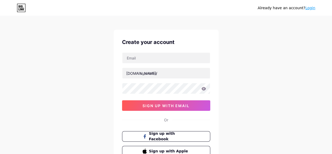
scroll to position [4, 0]
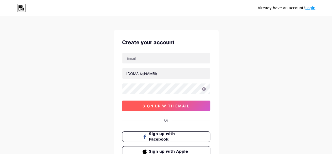
click at [179, 104] on span "sign up with email" at bounding box center [166, 106] width 47 height 4
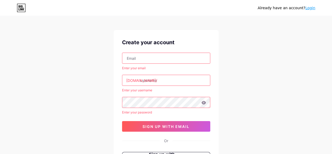
click at [155, 54] on input "text" at bounding box center [166, 58] width 88 height 11
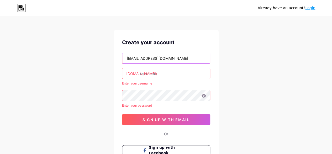
type input "[EMAIL_ADDRESS][DOMAIN_NAME]"
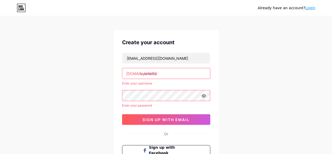
click at [152, 70] on input "text" at bounding box center [166, 73] width 88 height 11
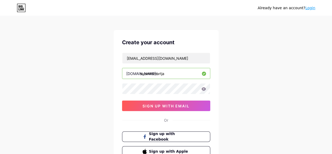
type input "submitsmartja"
click at [203, 89] on icon at bounding box center [204, 88] width 4 height 3
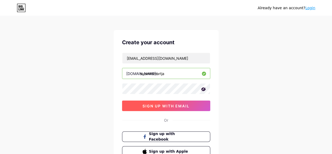
click at [190, 105] on button "sign up with email" at bounding box center [166, 105] width 88 height 11
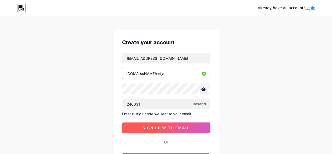
click at [156, 125] on span "sign up with email" at bounding box center [166, 127] width 47 height 4
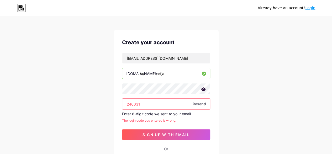
click at [152, 109] on div "[EMAIL_ADDRESS][DOMAIN_NAME] [DOMAIN_NAME]/ submitsmartja 246031 Resend Enter 6…" at bounding box center [166, 96] width 88 height 87
click at [151, 105] on input "246031" at bounding box center [166, 104] width 88 height 11
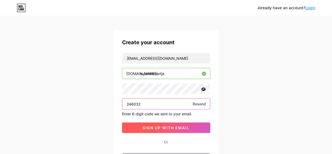
type input "246032"
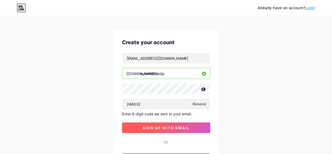
click at [152, 125] on span "sign up with email" at bounding box center [166, 127] width 47 height 4
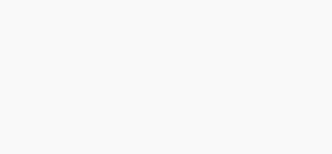
scroll to position [0, 0]
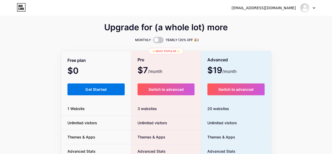
click at [88, 87] on button "Get Started" at bounding box center [97, 89] width 58 height 12
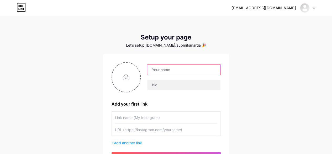
click at [166, 71] on input "text" at bounding box center [183, 69] width 73 height 11
type input "Submit [PERSON_NAME]"
click at [126, 80] on input "file" at bounding box center [126, 77] width 28 height 29
type input "C:\fakepath\logo.jpg"
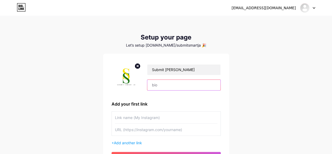
click at [185, 84] on input "text" at bounding box center [183, 85] width 73 height 11
type input "O"
click at [157, 85] on input "📚💻📍📝✨" at bounding box center [183, 85] width 73 height 11
click at [199, 86] on input "📚Online SBA & IA Help💻📍📝✨" at bounding box center [183, 85] width 73 height 11
click at [203, 83] on input "📚Online SBA & IA Help💻📍📝✨" at bounding box center [183, 85] width 73 height 11
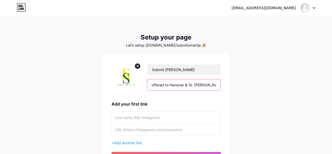
scroll to position [0, 74]
click at [211, 86] on input "📚Online SBA & IA Help💻📍Printing offered to Hanover & St. [PERSON_NAME] only📝✨" at bounding box center [183, 85] width 73 height 11
click at [217, 84] on input "📚Online SBA & IA Help💻📍Printing offered to [GEOGRAPHIC_DATA] & St. [PERSON_NAME…" at bounding box center [183, 85] width 73 height 11
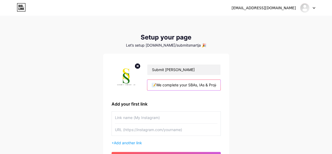
click at [198, 83] on input "📚Online SBA & IA Help💻📍Printing offered to [GEOGRAPHIC_DATA] & St. [PERSON_NAME…" at bounding box center [183, 85] width 73 height 11
click at [194, 84] on input "📚Online SBA & IA Help💻📍Printing offered to [GEOGRAPHIC_DATA] & St. [PERSON_NAME…" at bounding box center [183, 85] width 73 height 11
click at [218, 83] on input "📚Online SBA & IA Help💻📍Printing offered to [GEOGRAPHIC_DATA] & St. [PERSON_NAME…" at bounding box center [183, 85] width 73 height 11
click at [217, 84] on input "📚Online SBA & IA Help💻📍Printing offered to [GEOGRAPHIC_DATA] & St. [PERSON_NAME…" at bounding box center [183, 85] width 73 height 11
click at [213, 84] on input "📚Online SBA & IA Help💻📍Printing offered to [GEOGRAPHIC_DATA] & St. [PERSON_NAME…" at bounding box center [183, 85] width 73 height 11
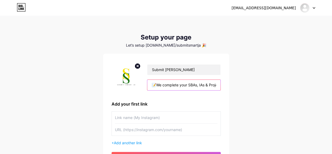
scroll to position [0, 168]
click at [216, 85] on input "📚Online SBA & IA Help💻📍Printing offered to [GEOGRAPHIC_DATA] & St. [PERSON_NAME…" at bounding box center [183, 85] width 73 height 11
click at [184, 84] on input "📚Online SBA & IA Help💻📍Printing offered to [GEOGRAPHIC_DATA] & St. [PERSON_NAME…" at bounding box center [183, 85] width 73 height 11
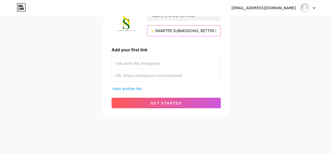
type input "📚Online SBA & IA Help💻📍Printing offered to Hanover & St. [PERSON_NAME] only📝We …"
click at [154, 66] on input "text" at bounding box center [166, 63] width 102 height 12
type input "submit_smartja"
click at [151, 74] on input "text" at bounding box center [166, 75] width 102 height 12
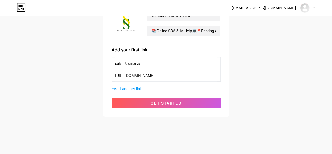
drag, startPoint x: 213, startPoint y: 77, endPoint x: 113, endPoint y: 79, distance: 100.1
click at [113, 79] on div "submit_smartja [URL][DOMAIN_NAME]" at bounding box center [166, 69] width 109 height 24
type input "[URL][DOMAIN_NAME]"
click at [252, 94] on div "[EMAIL_ADDRESS][DOMAIN_NAME] Dashboard Logout Setup your page Let’s setup [DOMA…" at bounding box center [166, 39] width 332 height 187
click at [163, 89] on div "+ Add another link" at bounding box center [166, 89] width 109 height 6
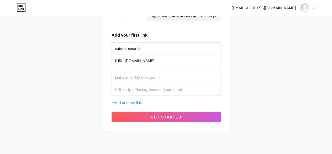
scroll to position [82, 0]
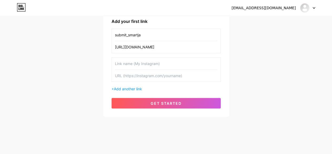
click at [155, 65] on input "text" at bounding box center [166, 64] width 102 height 12
type input "submit.smartja"
click at [135, 79] on input "text" at bounding box center [166, 76] width 102 height 12
click at [114, 48] on div "submit_smartja [URL][DOMAIN_NAME]" at bounding box center [166, 41] width 109 height 24
drag, startPoint x: 115, startPoint y: 47, endPoint x: 102, endPoint y: 48, distance: 13.0
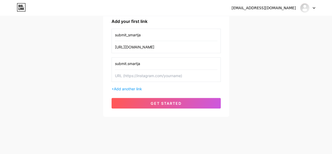
click at [102, 48] on div "[EMAIL_ADDRESS][DOMAIN_NAME] Dashboard Logout Setup your page Let’s setup [DOMA…" at bounding box center [166, 26] width 332 height 216
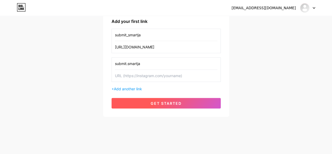
click at [151, 105] on button "get started" at bounding box center [166, 103] width 109 height 11
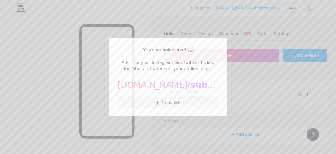
click at [241, 105] on div at bounding box center [168, 77] width 336 height 154
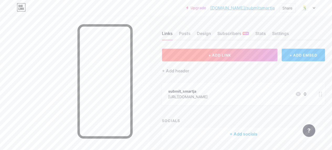
scroll to position [17, 0]
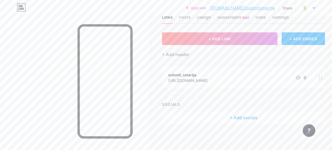
click at [234, 115] on div "+ Add socials" at bounding box center [243, 117] width 163 height 13
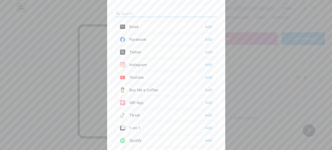
scroll to position [13, 0]
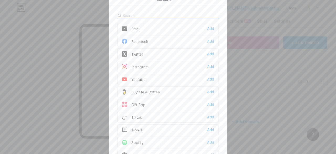
click at [209, 64] on div "Add" at bounding box center [210, 66] width 7 height 5
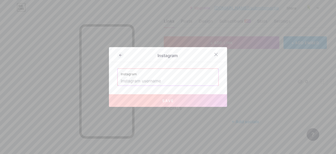
click at [182, 81] on input "text" at bounding box center [168, 80] width 95 height 9
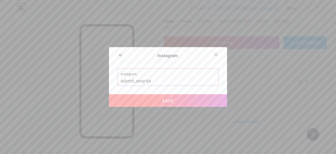
click at [179, 99] on button "Save" at bounding box center [168, 100] width 118 height 13
type input "[URL][DOMAIN_NAME]"
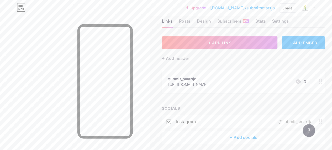
click at [241, 137] on div "+ Add socials" at bounding box center [243, 137] width 163 height 13
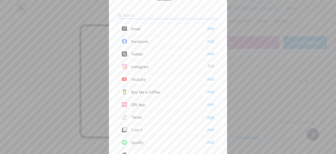
click at [209, 114] on div "Add" at bounding box center [210, 116] width 7 height 5
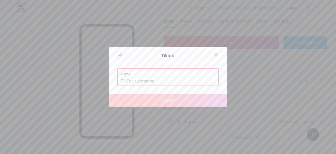
click at [171, 76] on label "Tiktok" at bounding box center [168, 73] width 95 height 8
click at [167, 80] on input "text" at bounding box center [168, 80] width 95 height 9
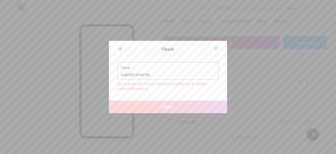
click at [118, 74] on div "Tiktok submit.smartja" at bounding box center [168, 70] width 101 height 17
click at [121, 74] on input "submit.smartja" at bounding box center [168, 74] width 95 height 9
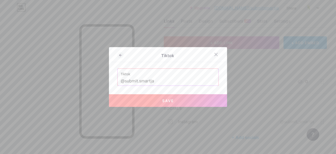
click at [152, 102] on button "Save" at bounding box center [168, 100] width 118 height 13
type input "[URL][DOMAIN_NAME][DOMAIN_NAME]"
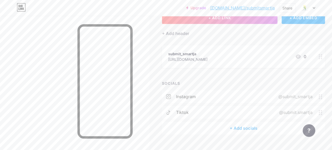
scroll to position [0, 0]
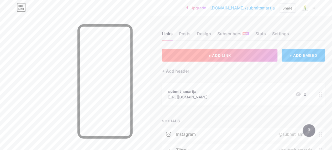
click at [221, 55] on span "+ ADD LINK" at bounding box center [220, 55] width 23 height 4
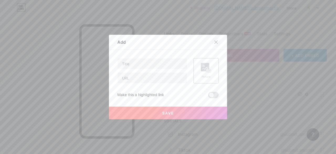
click at [217, 42] on div at bounding box center [215, 41] width 9 height 9
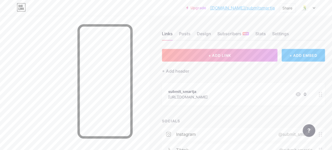
click at [320, 96] on circle at bounding box center [319, 95] width 1 height 1
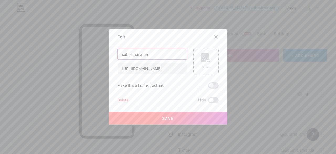
click at [154, 55] on input "submit_smartja" at bounding box center [152, 54] width 69 height 11
type input "s"
type input "Instagram"
click at [208, 59] on icon at bounding box center [206, 58] width 11 height 10
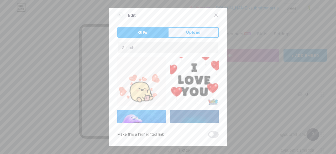
click at [182, 33] on button "Upload" at bounding box center [193, 32] width 51 height 11
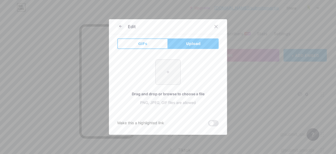
click at [167, 71] on input "file" at bounding box center [168, 72] width 25 height 25
type input "C:\fakepath\logo.jpg"
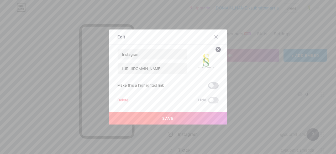
click at [212, 86] on span at bounding box center [213, 85] width 11 height 6
click at [208, 87] on input "checkbox" at bounding box center [208, 87] width 0 height 0
click at [183, 116] on button "Save" at bounding box center [168, 118] width 118 height 13
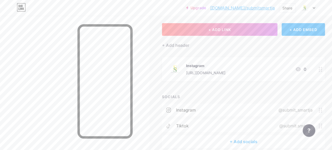
scroll to position [25, 0]
click at [178, 47] on div "+ Add header" at bounding box center [175, 46] width 27 height 6
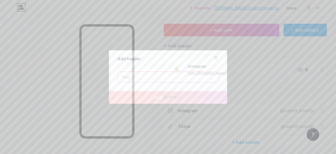
click at [140, 79] on input "text" at bounding box center [168, 77] width 101 height 11
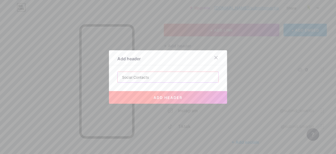
type input "Social Contacts"
click at [154, 94] on button "add header" at bounding box center [168, 97] width 118 height 13
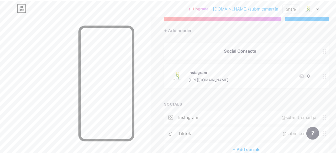
scroll to position [0, 0]
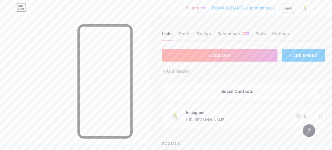
click at [230, 53] on span "+ ADD LINK" at bounding box center [220, 55] width 23 height 4
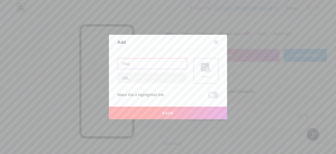
click at [153, 64] on input "text" at bounding box center [152, 63] width 69 height 11
type input "TikTok"
click at [141, 78] on input "text" at bounding box center [152, 78] width 69 height 11
paste input "[URL][DOMAIN_NAME][DOMAIN_NAME]"
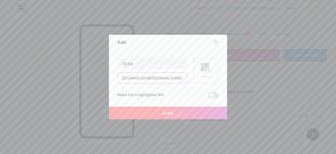
type input "[URL][DOMAIN_NAME][DOMAIN_NAME]"
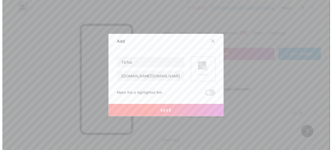
scroll to position [0, 0]
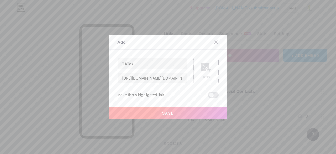
click at [195, 74] on div "Picture" at bounding box center [206, 70] width 25 height 25
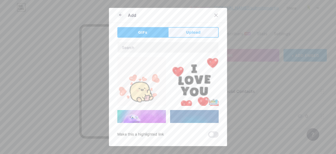
click at [179, 34] on button "Upload" at bounding box center [193, 32] width 51 height 11
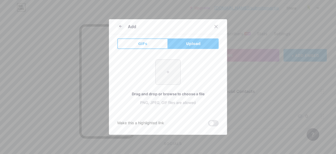
click at [161, 70] on input "file" at bounding box center [168, 72] width 25 height 25
type input "C:\fakepath\logo.jpg"
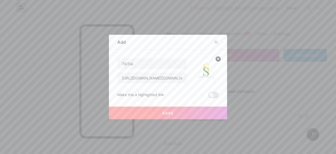
click at [208, 96] on span at bounding box center [213, 95] width 11 height 6
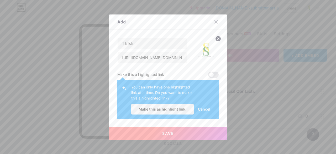
click at [199, 109] on span "Cancel" at bounding box center [204, 109] width 12 height 6
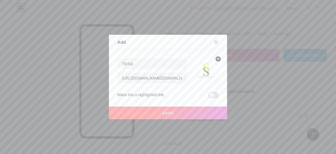
click at [184, 111] on button "Save" at bounding box center [168, 112] width 118 height 13
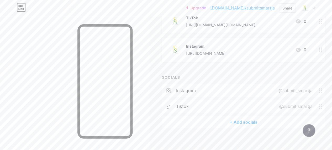
scroll to position [97, 0]
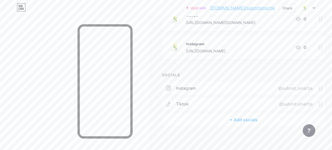
click at [242, 118] on div "+ Add socials" at bounding box center [243, 119] width 163 height 13
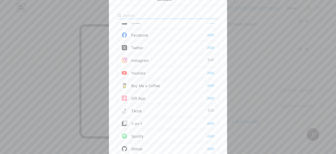
scroll to position [0, 0]
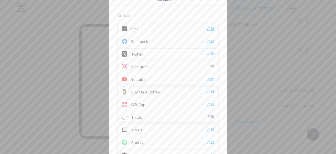
click at [210, 30] on div "Add" at bounding box center [210, 28] width 7 height 5
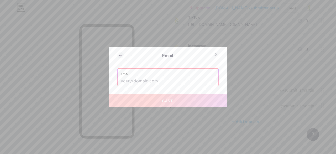
click at [137, 79] on input "text" at bounding box center [168, 80] width 95 height 9
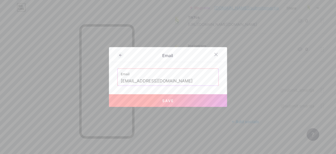
click at [158, 105] on button "Save" at bounding box center [168, 100] width 118 height 13
type input "mailto:[EMAIL_ADDRESS][DOMAIN_NAME]"
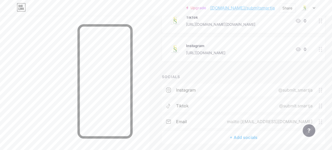
click at [249, 137] on div "+ Add socials" at bounding box center [243, 137] width 163 height 13
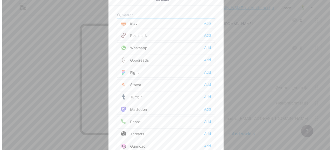
scroll to position [434, 0]
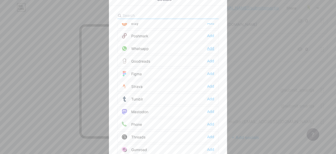
click at [209, 46] on div "Add" at bounding box center [210, 48] width 7 height 5
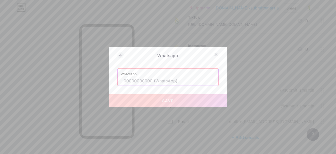
click at [144, 80] on input "text" at bounding box center [168, 80] width 95 height 9
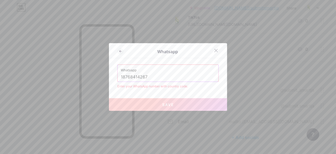
click at [121, 76] on input "18768414267" at bounding box center [168, 77] width 95 height 9
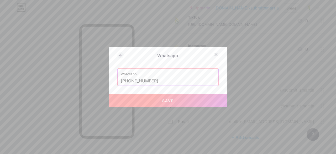
click at [140, 101] on button "Save" at bounding box center [168, 100] width 118 height 13
type input "[URL][DOMAIN_NAME][PHONE_NUMBER]"
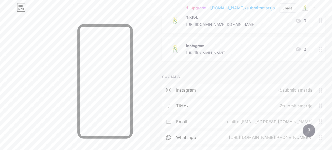
scroll to position [131, 0]
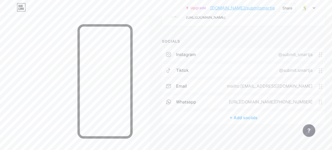
click at [237, 117] on div "+ Add socials" at bounding box center [243, 117] width 163 height 13
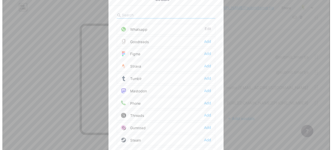
scroll to position [466, 0]
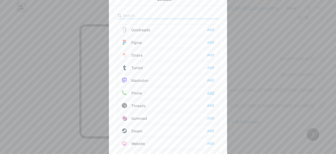
click at [210, 90] on div "Add" at bounding box center [210, 92] width 7 height 5
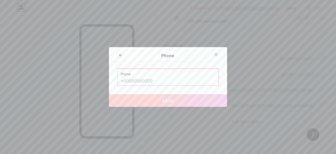
click at [148, 79] on input "text" at bounding box center [168, 80] width 95 height 9
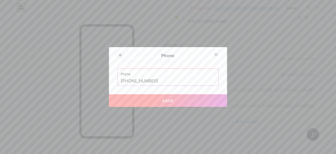
click at [171, 103] on button "Save" at bounding box center [168, 100] width 118 height 13
type input "tel:[PHONE_NUMBER]"
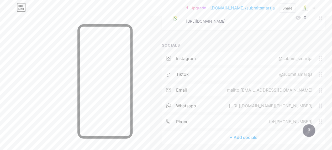
click at [312, 106] on div "[URL][DOMAIN_NAME][PHONE_NUMBER]" at bounding box center [270, 105] width 98 height 6
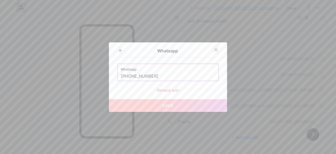
click at [215, 50] on icon at bounding box center [216, 50] width 4 height 4
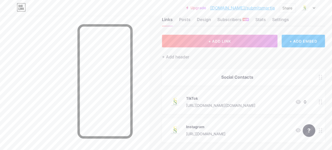
scroll to position [15, 0]
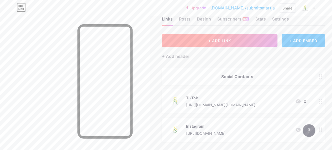
click at [217, 46] on button "+ ADD LINK" at bounding box center [220, 40] width 116 height 13
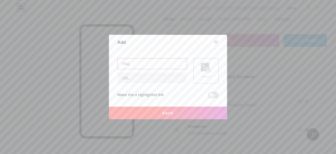
click at [162, 59] on input "text" at bounding box center [152, 63] width 69 height 11
type input "Whatsapp"
click at [201, 73] on div "Picture" at bounding box center [206, 71] width 11 height 16
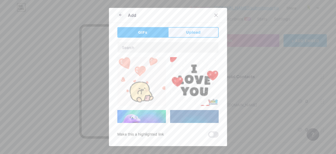
click at [193, 33] on span "Upload" at bounding box center [193, 33] width 14 height 6
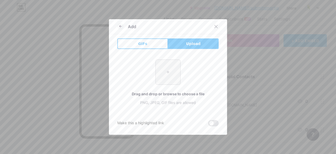
click at [164, 68] on input "file" at bounding box center [168, 72] width 25 height 25
drag, startPoint x: 164, startPoint y: 72, endPoint x: 87, endPoint y: -16, distance: 116.9
click at [87, 0] on html "Upgrade [DOMAIN_NAME]/submit... [DOMAIN_NAME]/submitsmartja Share Switch accoun…" at bounding box center [168, 133] width 336 height 296
click at [162, 75] on input "file" at bounding box center [168, 72] width 25 height 25
type input "C:\fakepath\logo-whatsapp-png-image-2.png"
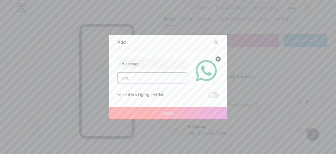
click at [132, 79] on input "text" at bounding box center [152, 78] width 69 height 11
type input "[URL][DOMAIN_NAME][PHONE_NUMBER]"
click at [173, 115] on button "Save" at bounding box center [168, 112] width 118 height 13
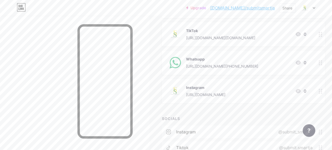
scroll to position [82, 0]
click at [226, 28] on div "TikTok" at bounding box center [220, 30] width 69 height 6
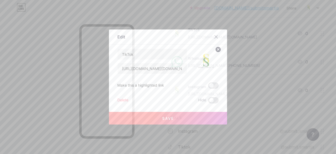
click at [204, 64] on img at bounding box center [206, 61] width 25 height 25
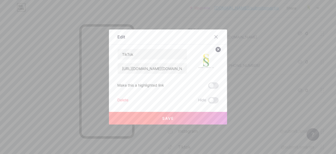
click at [204, 64] on img at bounding box center [206, 61] width 25 height 25
click at [215, 50] on circle at bounding box center [218, 50] width 6 height 6
click at [203, 61] on rect at bounding box center [205, 57] width 8 height 8
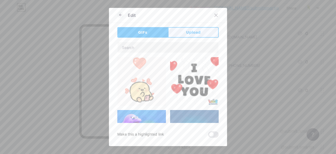
click at [204, 31] on button "Upload" at bounding box center [193, 32] width 51 height 11
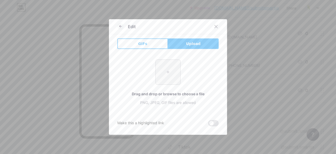
click at [163, 73] on input "file" at bounding box center [168, 72] width 25 height 25
type input "C:\fakepath\d426a19c63225966404f14cf7586e71c.jpg"
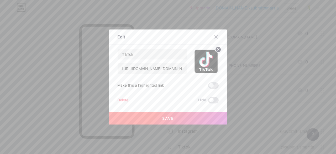
click at [172, 121] on button "Save" at bounding box center [168, 118] width 118 height 13
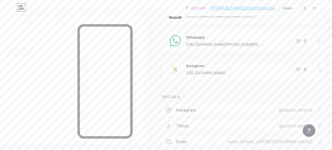
scroll to position [104, 0]
click at [288, 71] on div "Instagram [URL][DOMAIN_NAME] 0" at bounding box center [237, 69] width 138 height 14
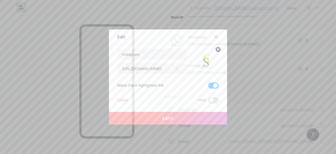
click at [216, 51] on circle at bounding box center [218, 50] width 6 height 6
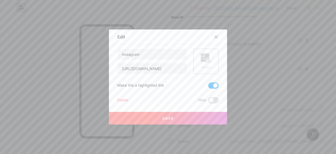
click at [210, 58] on div "Picture" at bounding box center [206, 61] width 25 height 25
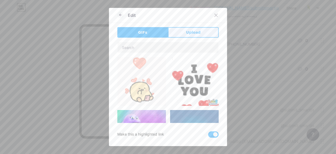
click at [190, 34] on span "Upload" at bounding box center [193, 33] width 14 height 6
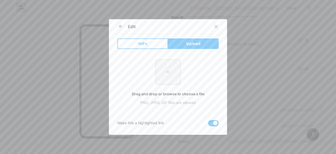
click at [168, 74] on input "file" at bounding box center [168, 72] width 25 height 25
type input "C:\fakepath\instagram-6338393_1280.webp"
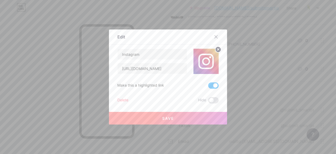
click at [154, 120] on button "Save" at bounding box center [168, 118] width 118 height 13
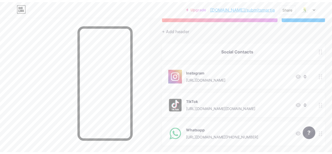
scroll to position [0, 0]
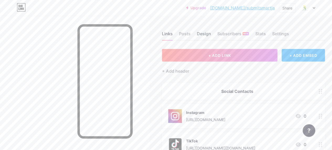
click at [211, 31] on div "Design" at bounding box center [204, 34] width 14 height 9
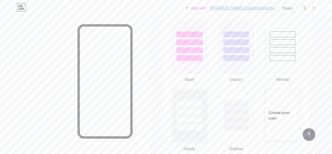
scroll to position [590, 0]
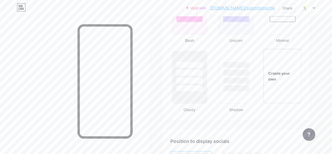
click at [272, 84] on div "Create your own" at bounding box center [283, 76] width 38 height 54
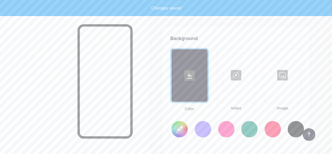
type input "#ffffff"
type input "#000000"
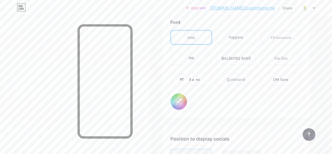
scroll to position [929, 0]
click at [205, 76] on div "PT Sans" at bounding box center [192, 79] width 40 height 13
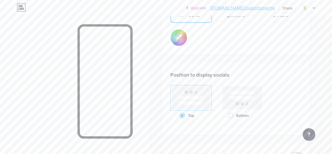
scroll to position [921, 0]
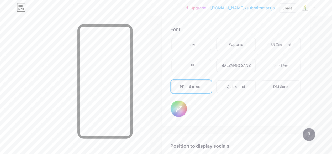
click at [238, 90] on div "Quicksand" at bounding box center [236, 86] width 40 height 13
click at [272, 66] on div "Kite One" at bounding box center [281, 65] width 40 height 13
click at [280, 43] on div "EB Garamond" at bounding box center [281, 45] width 20 height 6
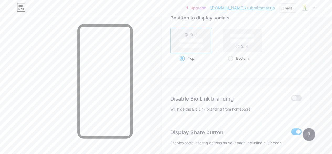
scroll to position [1075, 0]
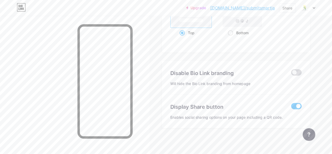
click at [300, 71] on span at bounding box center [296, 72] width 11 height 6
click at [291, 74] on input "checkbox" at bounding box center [291, 74] width 0 height 0
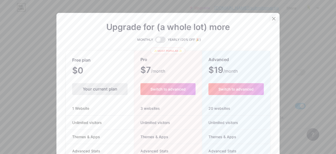
click at [272, 20] on icon at bounding box center [274, 19] width 4 height 4
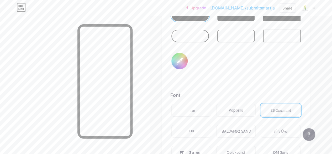
scroll to position [818, 0]
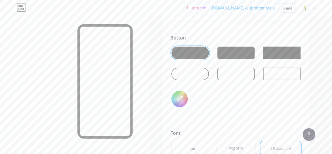
click at [244, 66] on div at bounding box center [236, 66] width 131 height 42
click at [239, 72] on div at bounding box center [237, 74] width 38 height 13
click at [234, 51] on div at bounding box center [237, 53] width 38 height 13
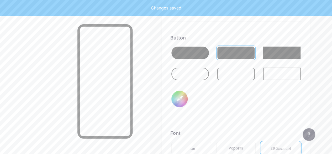
click at [233, 72] on div at bounding box center [237, 74] width 38 height 13
type input "#ffffff"
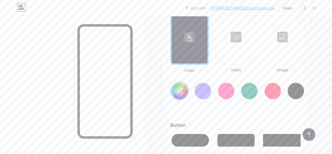
scroll to position [730, 0]
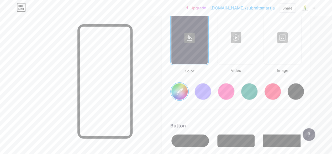
click at [282, 51] on div at bounding box center [283, 37] width 37 height 53
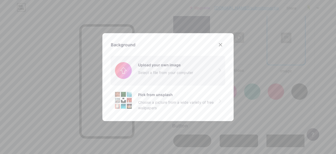
click at [210, 68] on input "file" at bounding box center [168, 70] width 115 height 29
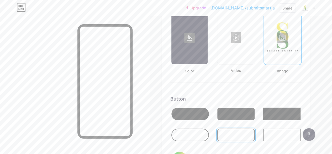
click at [197, 50] on div at bounding box center [190, 38] width 36 height 53
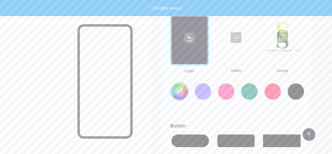
click at [184, 96] on input "#ffffff" at bounding box center [180, 91] width 16 height 16
type input "#ffffff"
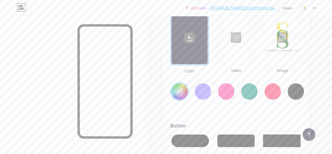
click at [199, 118] on div "Background Color Video Image #ffffff Button #000000 Font Inter Poppins EB Garam…" at bounding box center [236, 152] width 131 height 311
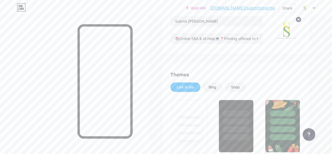
scroll to position [56, 0]
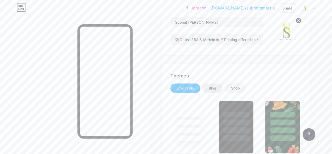
click at [212, 89] on div "Blog" at bounding box center [213, 87] width 8 height 5
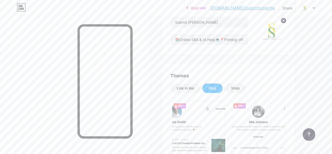
scroll to position [0, 0]
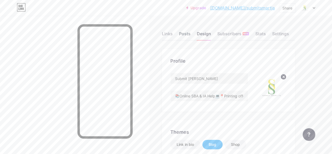
click at [190, 35] on div "Posts" at bounding box center [185, 34] width 12 height 9
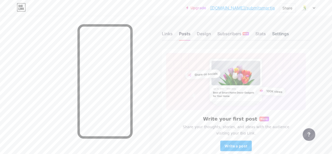
click at [288, 35] on div "Settings" at bounding box center [280, 34] width 17 height 9
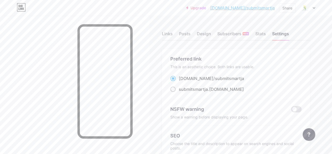
click at [175, 90] on span at bounding box center [173, 88] width 5 height 5
click at [179, 92] on input "submitsmartja .[DOMAIN_NAME]" at bounding box center [180, 93] width 3 height 3
radio input "true"
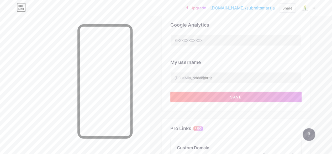
scroll to position [225, 0]
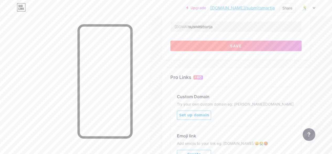
click at [223, 48] on button "Save" at bounding box center [236, 45] width 131 height 11
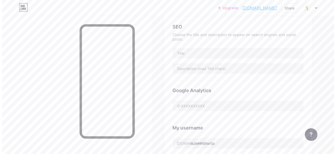
scroll to position [0, 0]
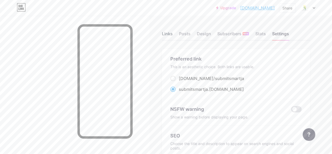
click at [168, 33] on div "Links" at bounding box center [167, 34] width 11 height 9
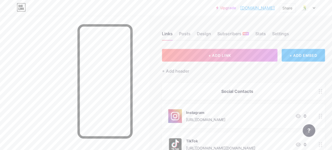
click at [282, 50] on div "+ ADD LINK + ADD EMBED" at bounding box center [243, 55] width 163 height 13
click at [305, 56] on div "+ ADD EMBED" at bounding box center [303, 55] width 43 height 13
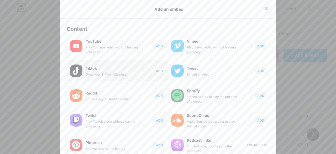
click at [156, 70] on span "ADD" at bounding box center [159, 71] width 7 height 4
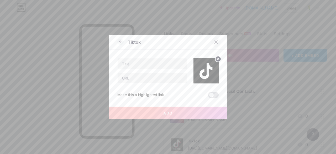
click at [212, 43] on div at bounding box center [215, 41] width 9 height 9
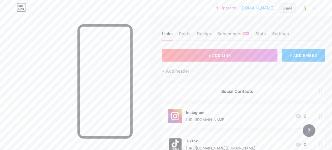
click at [285, 9] on div "Share" at bounding box center [288, 8] width 10 height 6
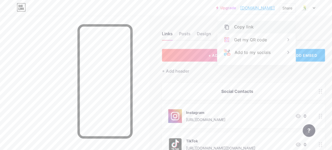
click at [265, 28] on div "Copy link" at bounding box center [257, 27] width 78 height 13
click at [61, 79] on div at bounding box center [74, 91] width 149 height 150
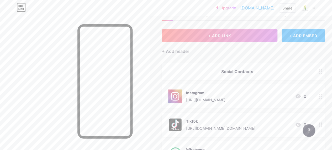
scroll to position [20, 0]
